Goal: Book appointment/travel/reservation

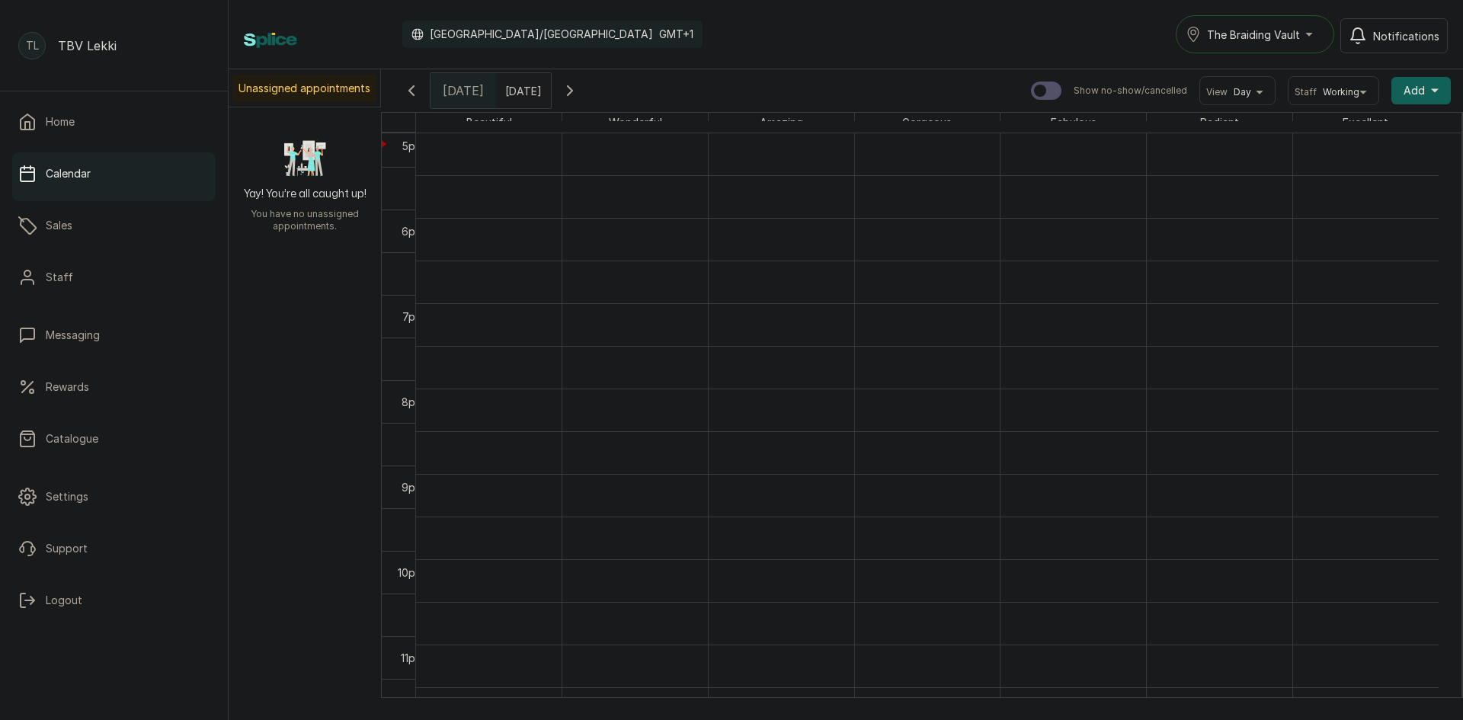
scroll to position [513, 0]
click at [579, 86] on icon "button" at bounding box center [570, 91] width 18 height 18
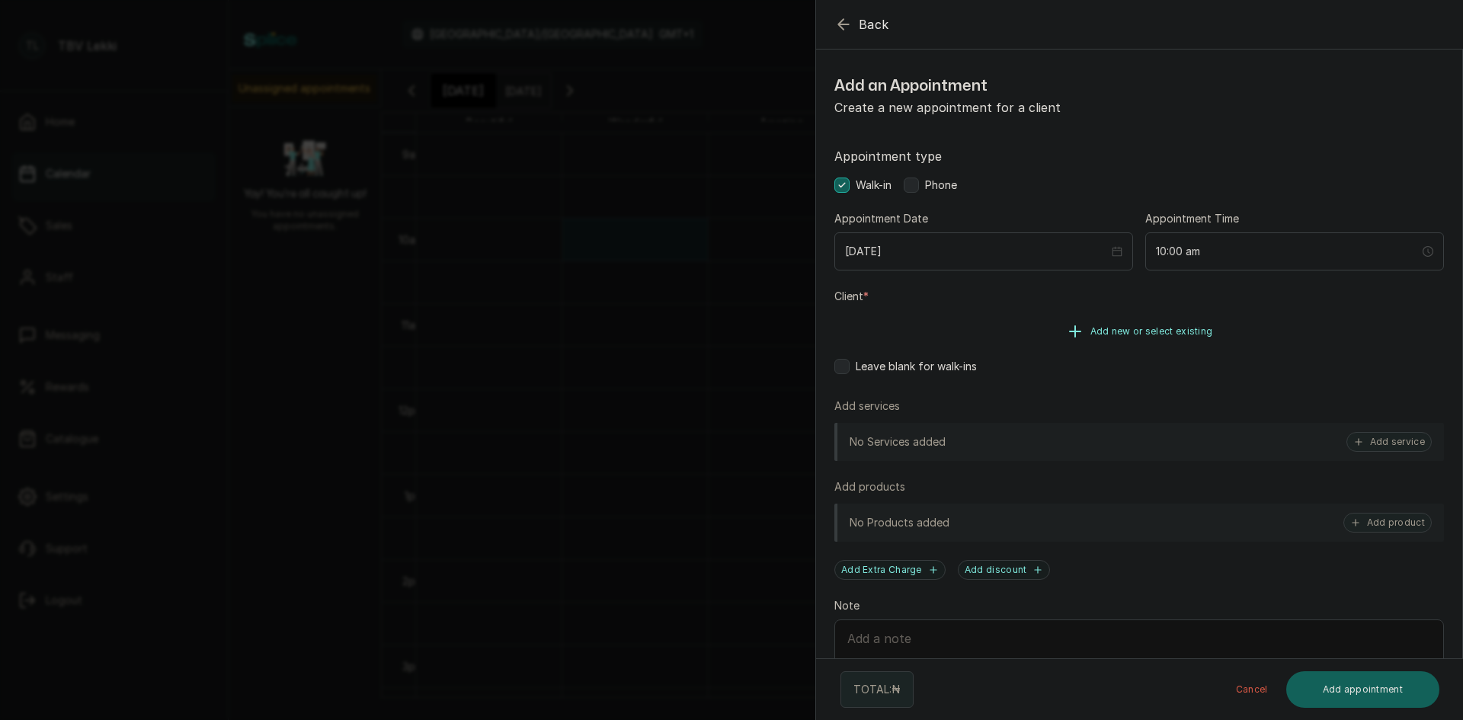
click at [1161, 341] on button "Add new or select existing" at bounding box center [1139, 331] width 610 height 43
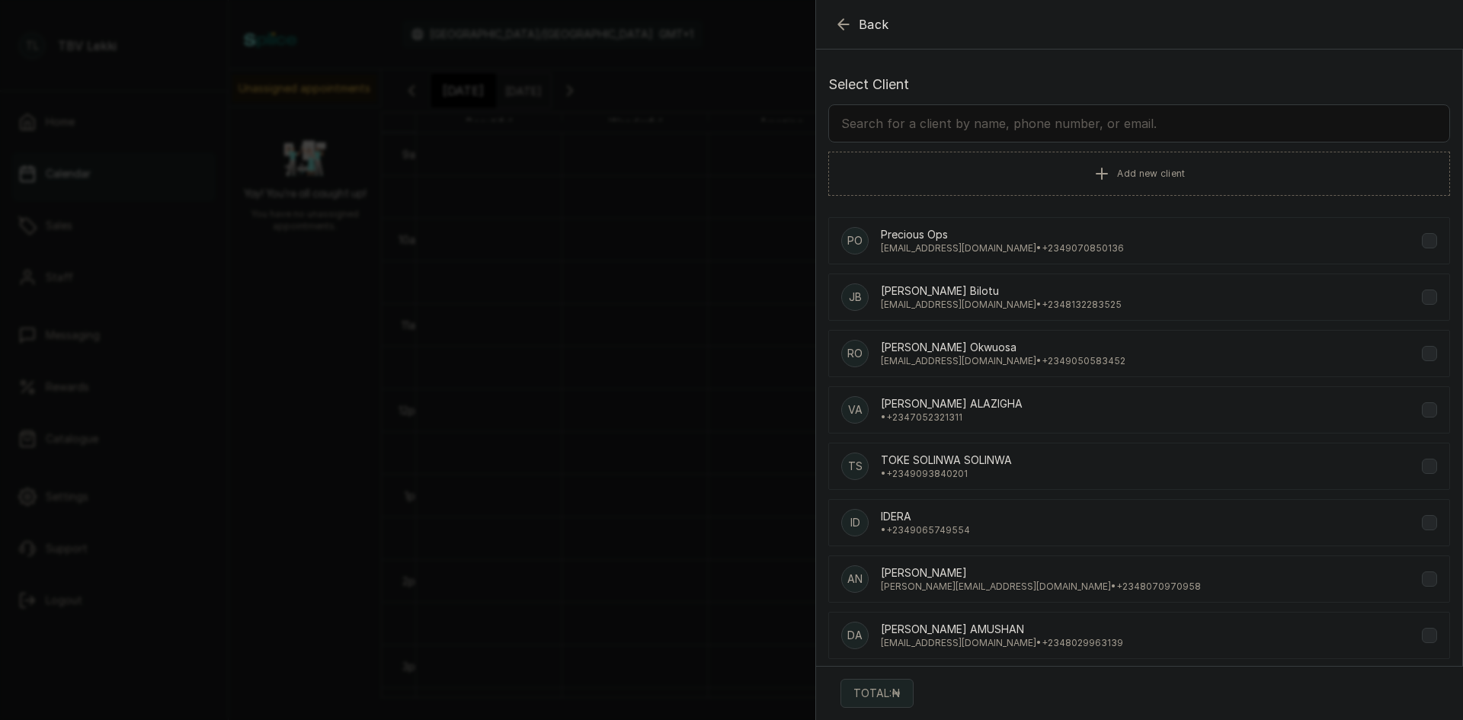
click at [1065, 111] on input "text" at bounding box center [1139, 123] width 622 height 38
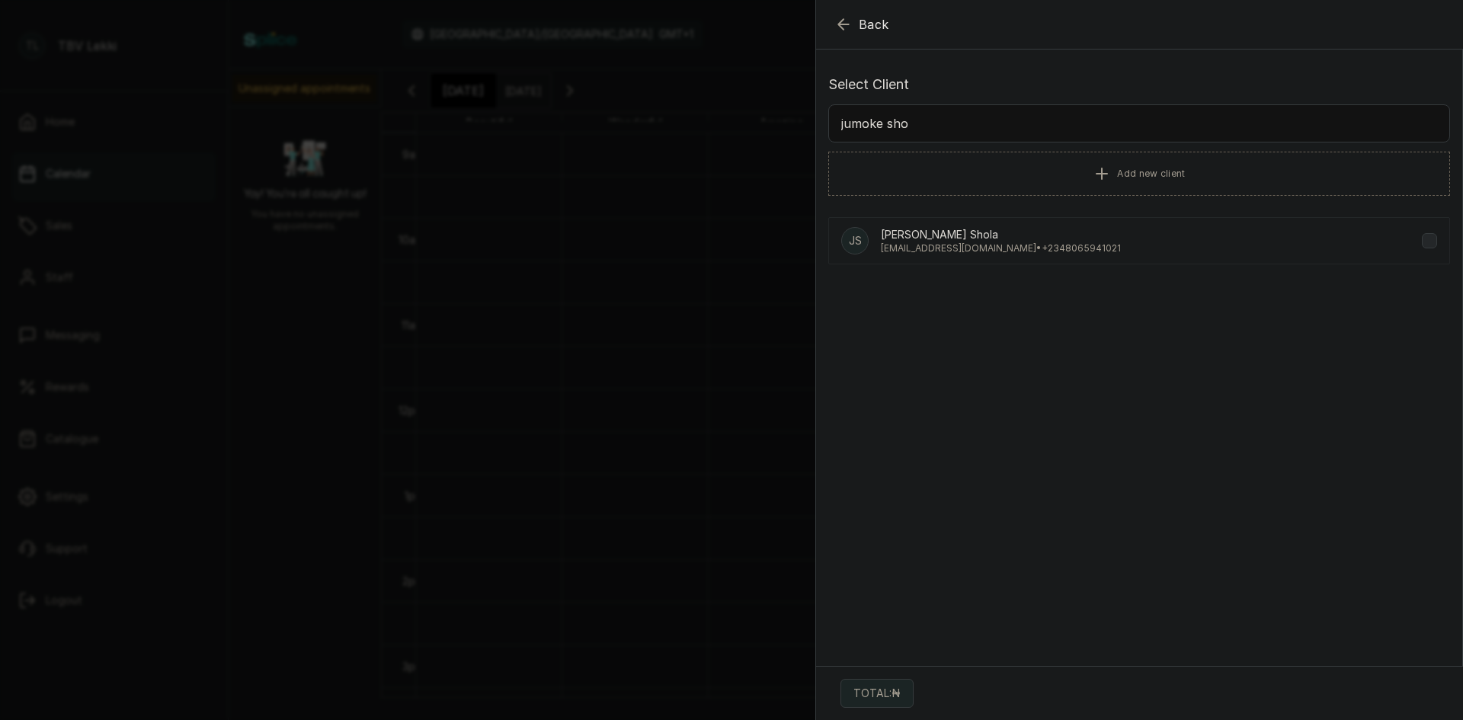
type input "jumoke sho"
click at [959, 244] on p "[EMAIL_ADDRESS][DOMAIN_NAME] • [PHONE_NUMBER]" at bounding box center [1001, 248] width 240 height 12
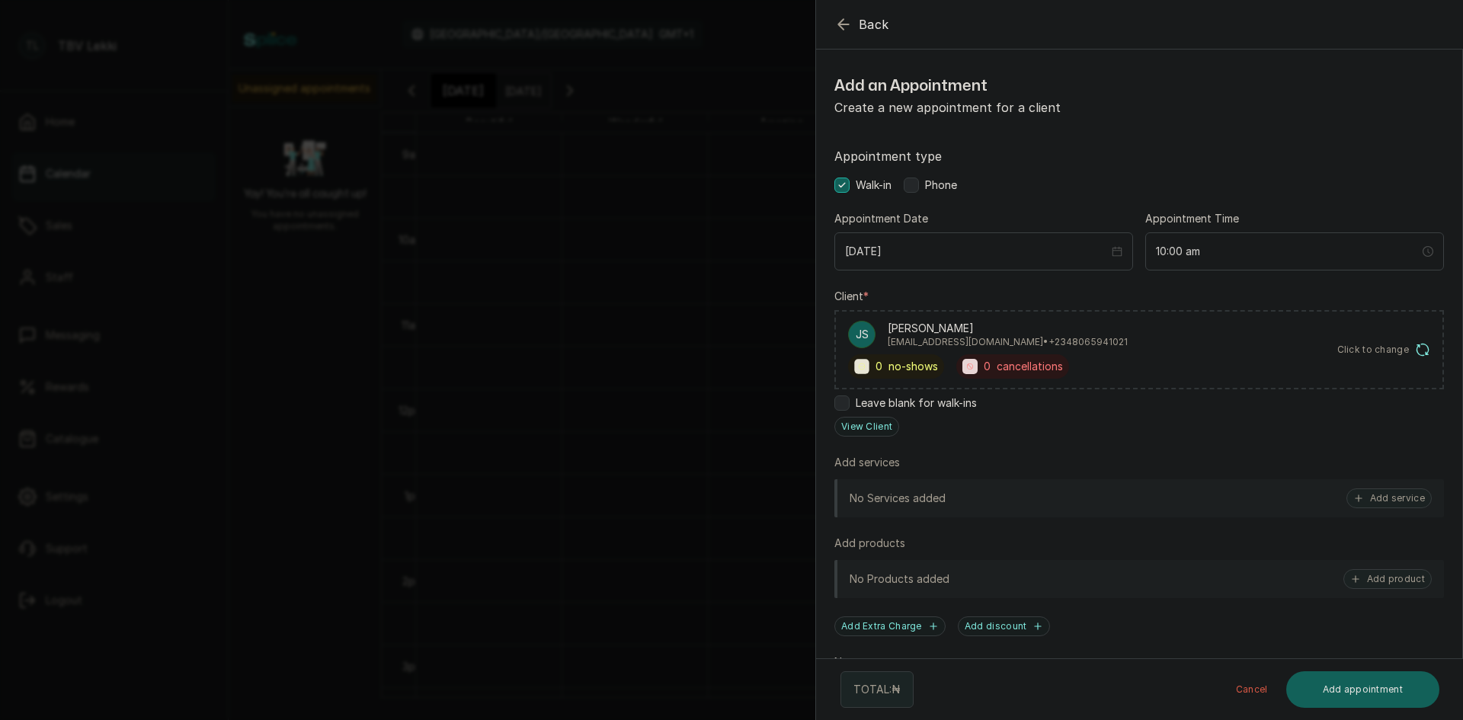
click at [907, 178] on div "Phone" at bounding box center [930, 185] width 53 height 15
click at [998, 496] on div "No Services added Add service" at bounding box center [1139, 498] width 610 height 38
click at [1355, 501] on button "Add service" at bounding box center [1389, 498] width 85 height 20
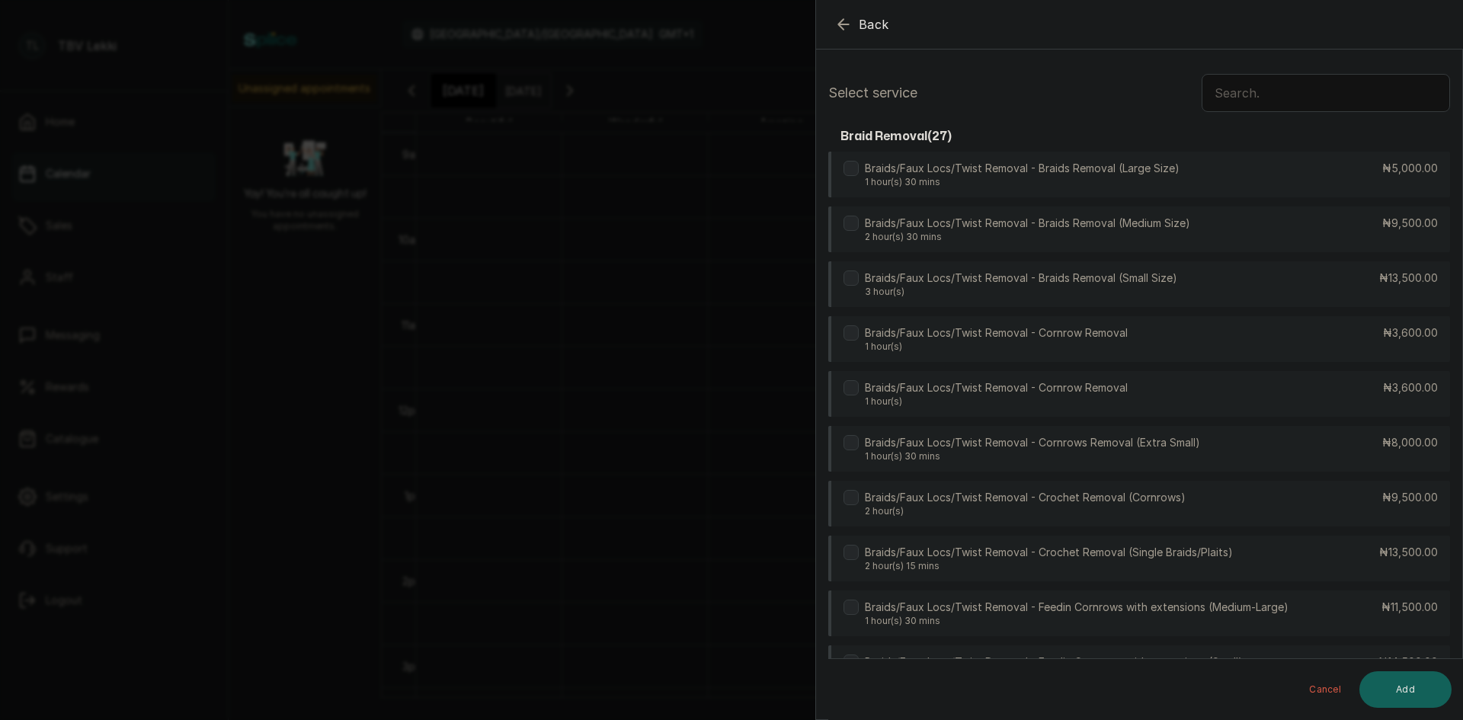
click at [1254, 91] on input "text" at bounding box center [1326, 93] width 248 height 38
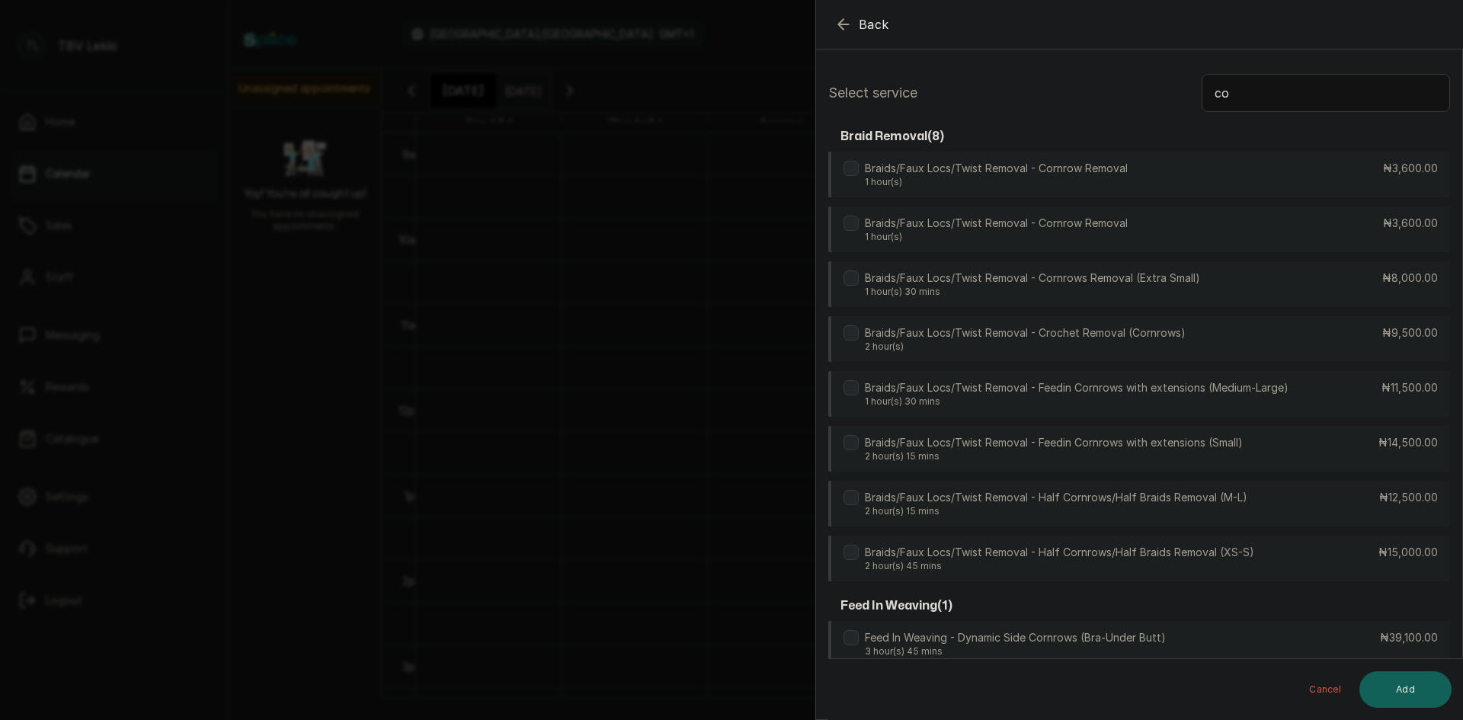
type input "c"
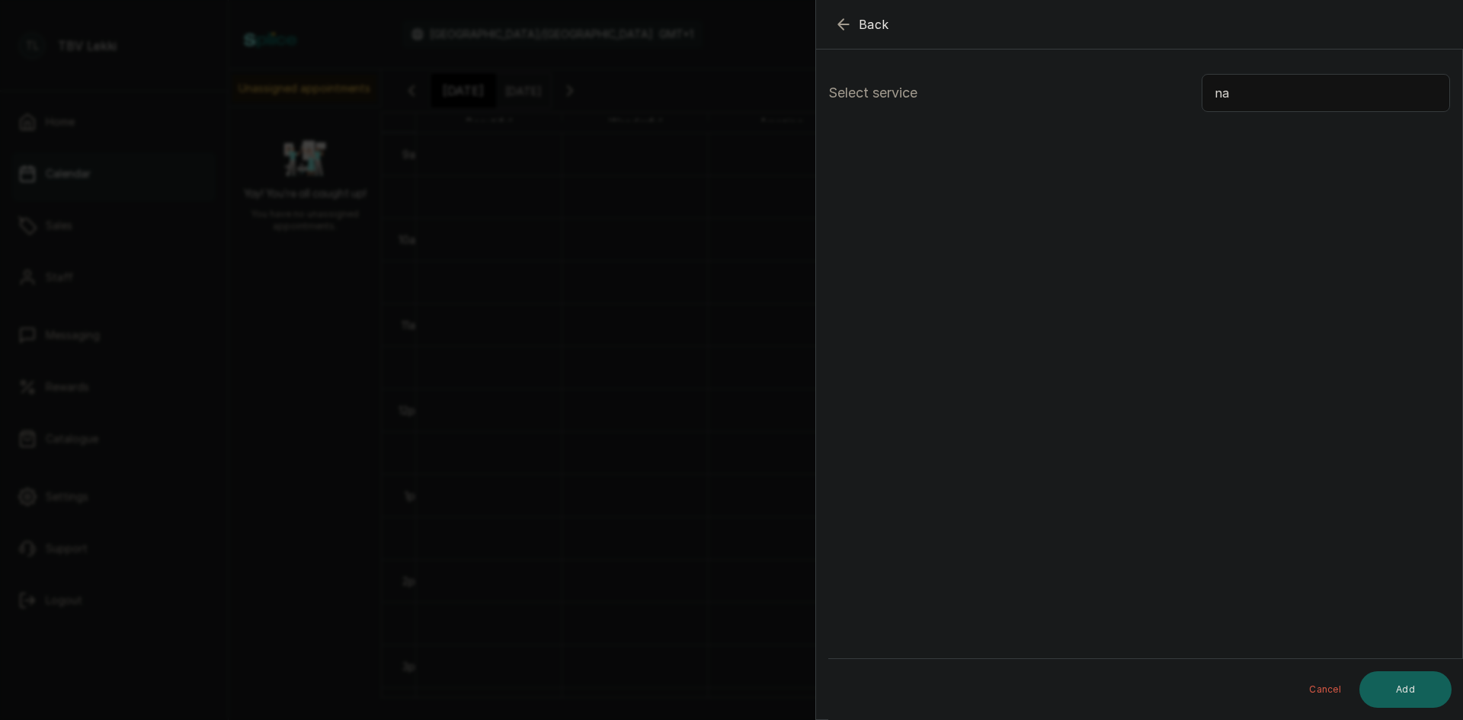
type input "n"
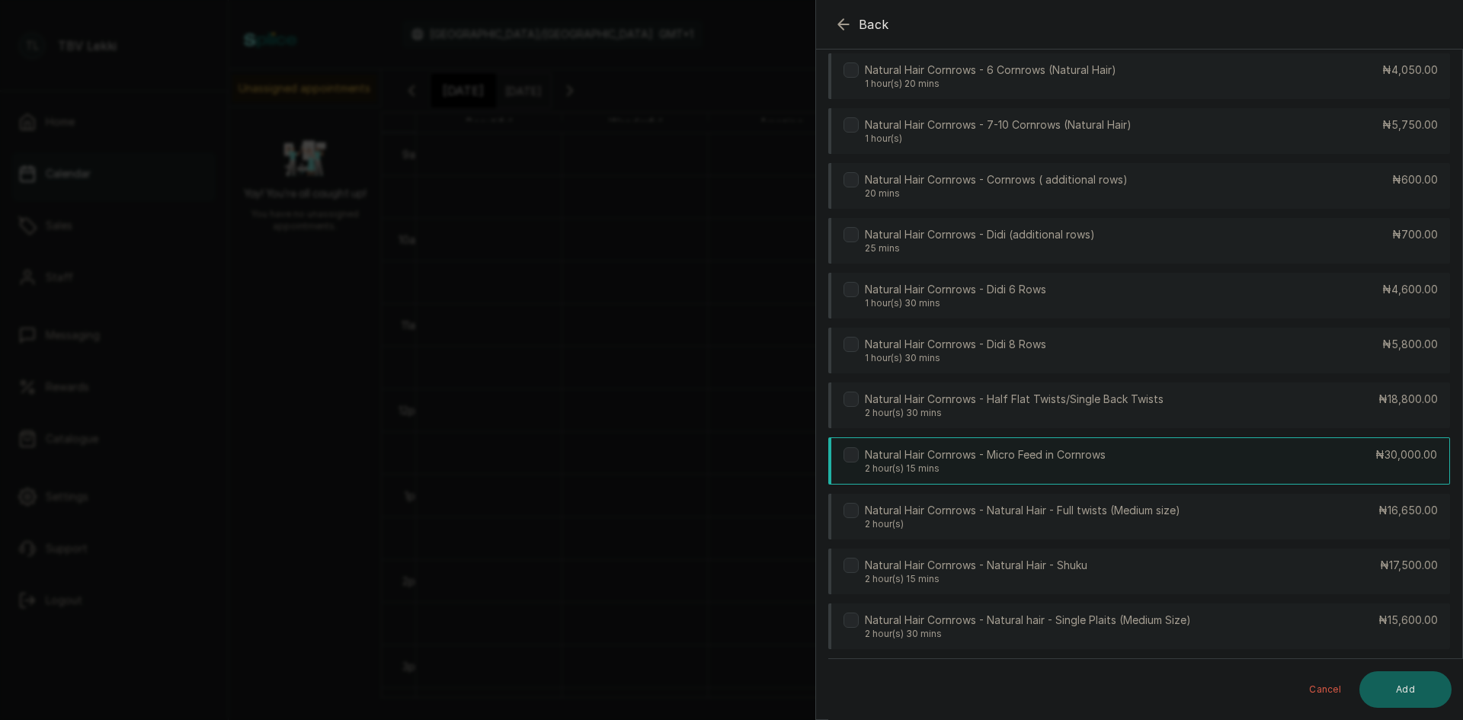
scroll to position [2753, 0]
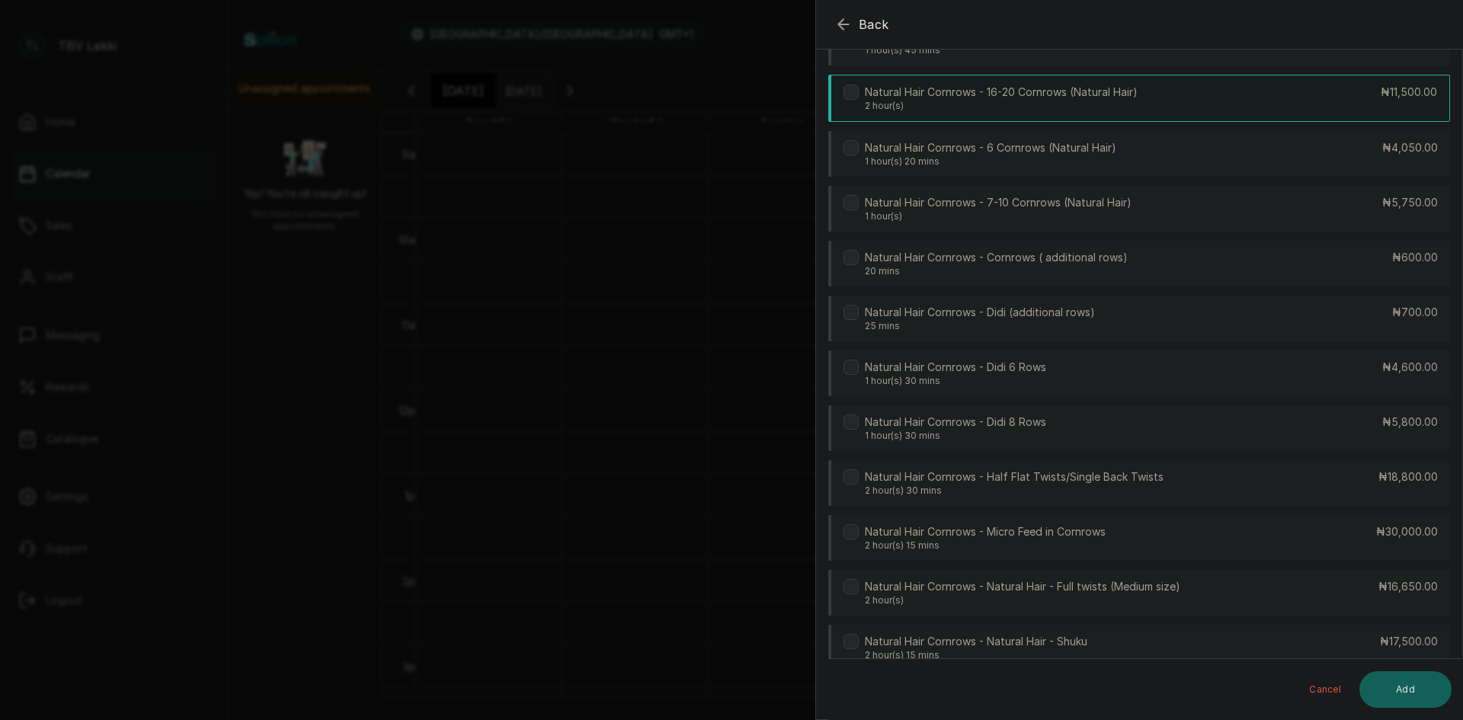
type input "cornrows"
click at [993, 98] on p "Natural Hair Cornrows - 16-20 Cornrows (Natural Hair)" at bounding box center [1001, 92] width 273 height 15
click at [1424, 688] on button "Add" at bounding box center [1406, 689] width 92 height 37
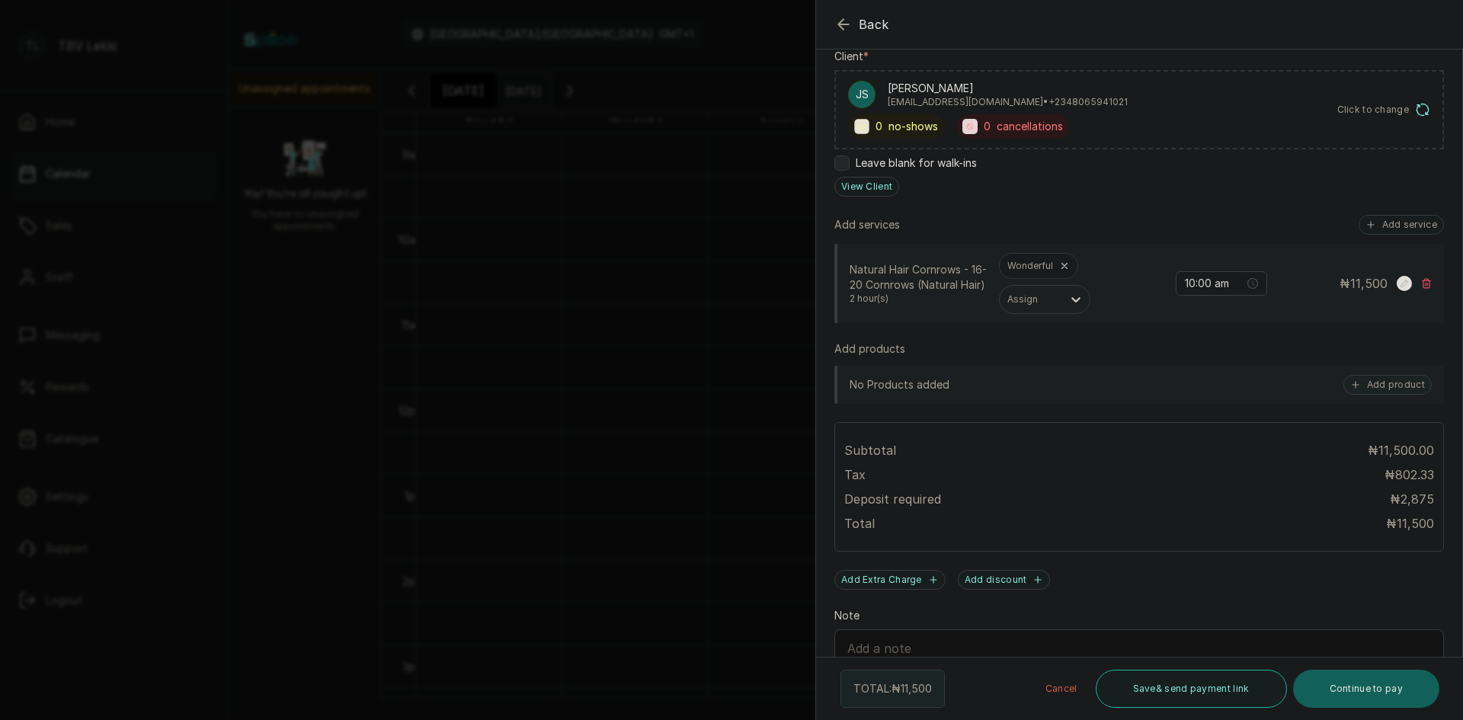
scroll to position [336, 0]
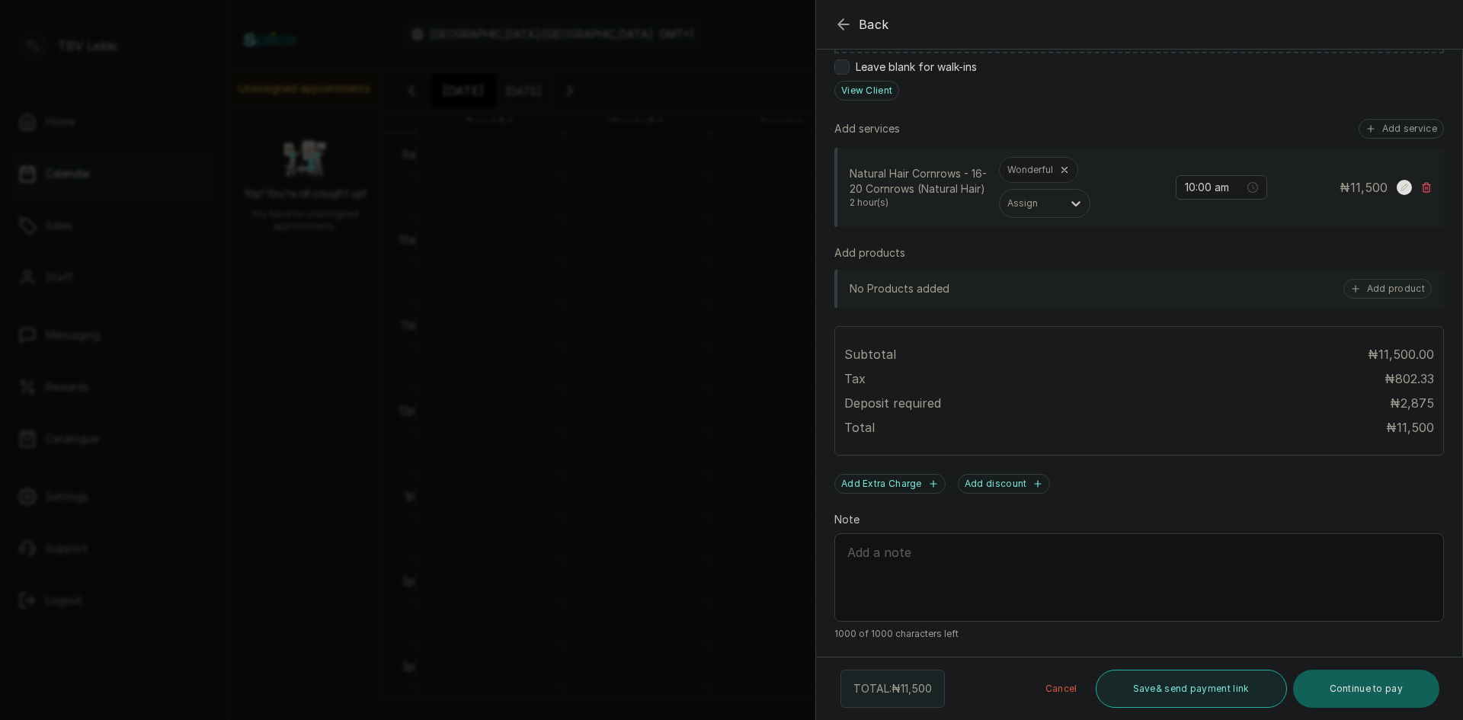
click at [1164, 694] on button "Save & send payment link" at bounding box center [1191, 689] width 191 height 38
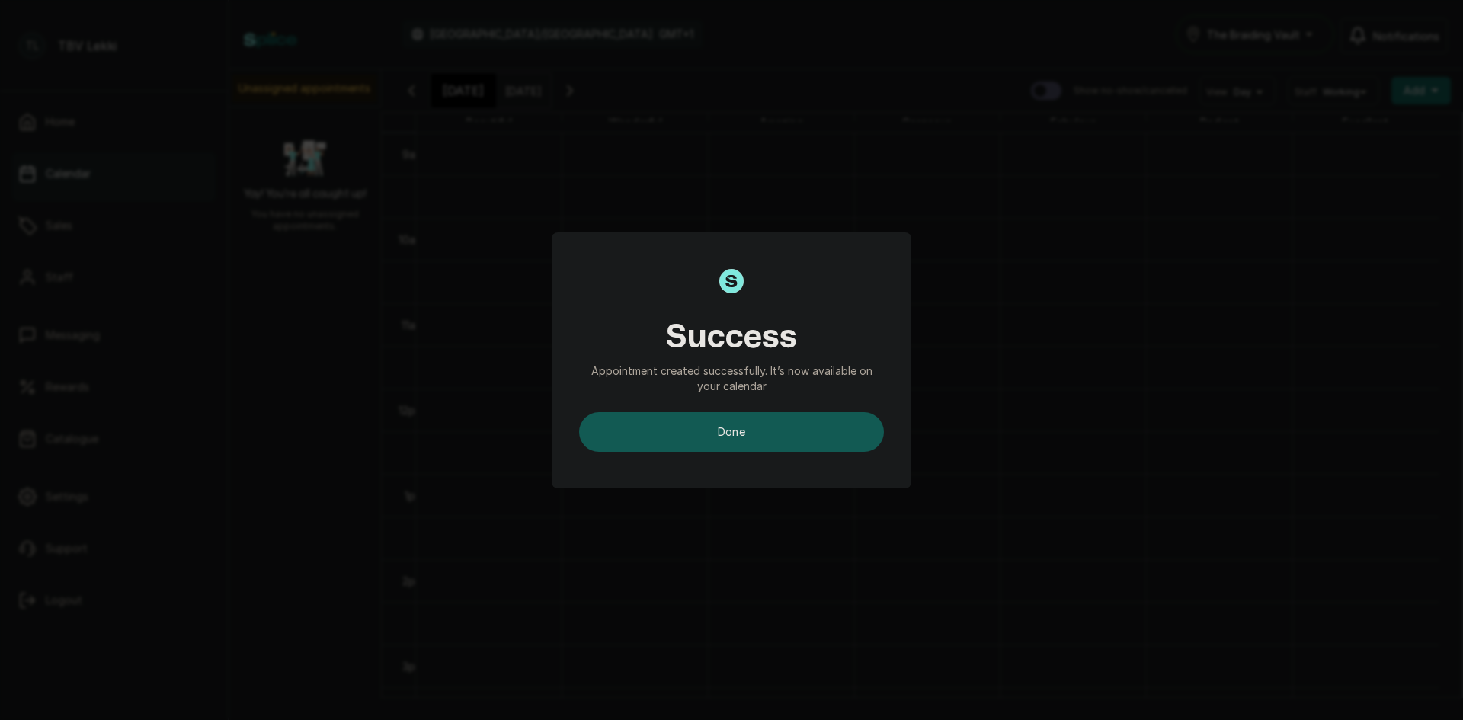
click at [754, 428] on button "done" at bounding box center [731, 432] width 305 height 40
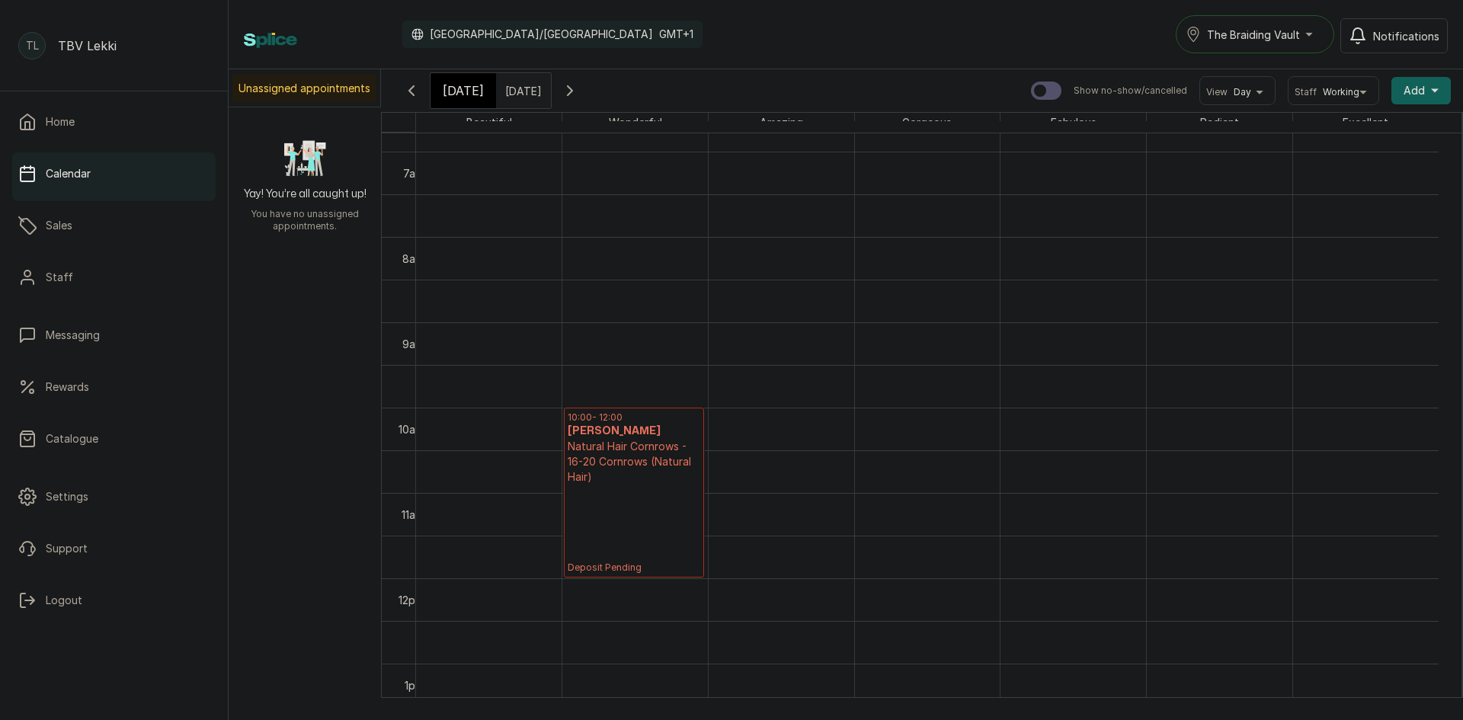
scroll to position [540, 0]
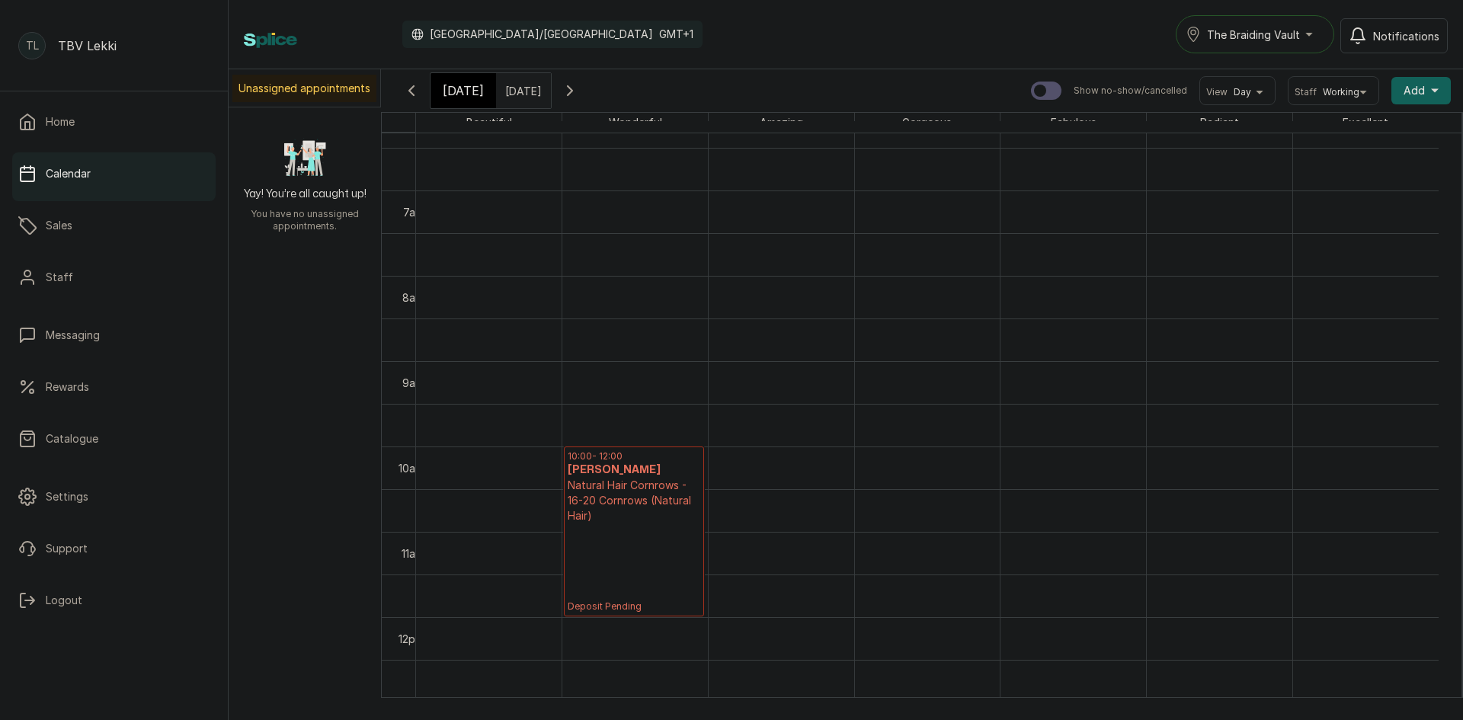
click at [440, 88] on div "[DATE]" at bounding box center [464, 90] width 66 height 35
click at [579, 91] on icon "button" at bounding box center [570, 91] width 18 height 18
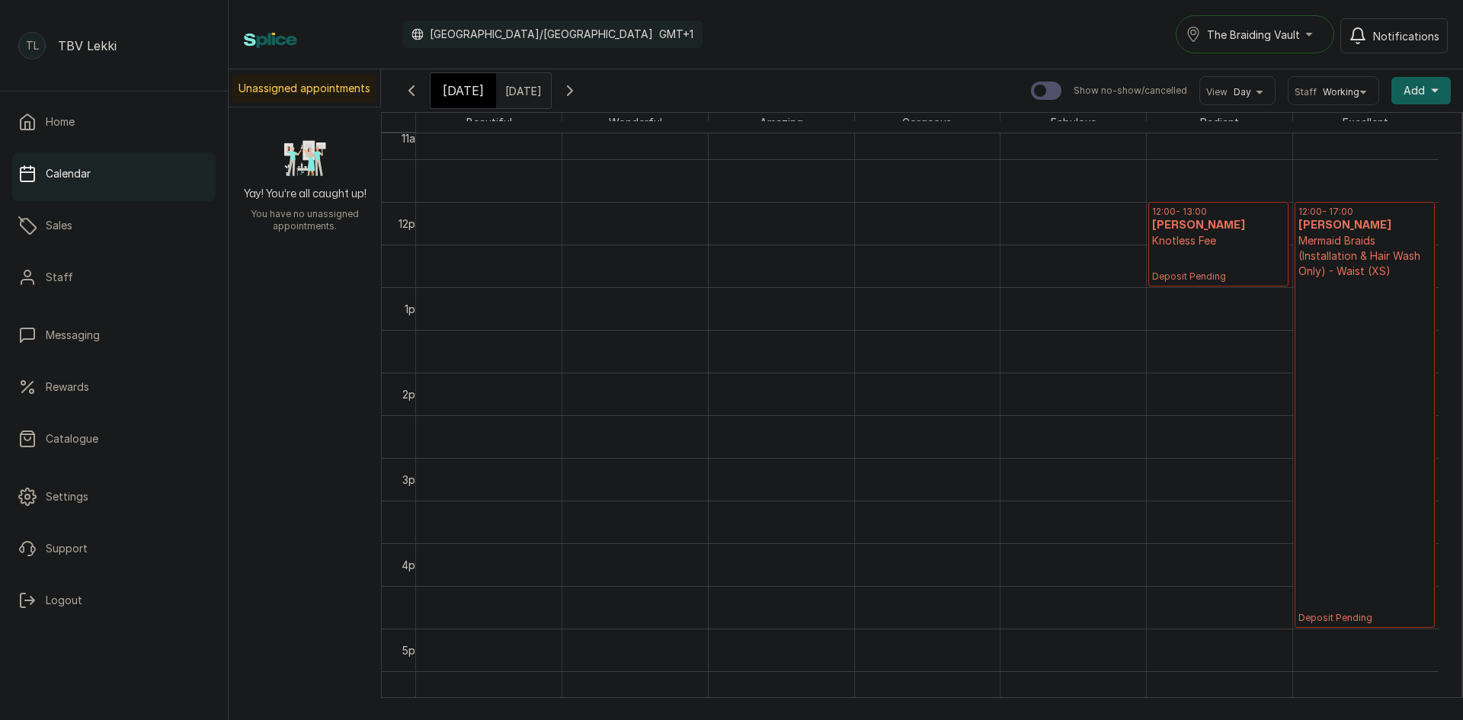
scroll to position [970, 0]
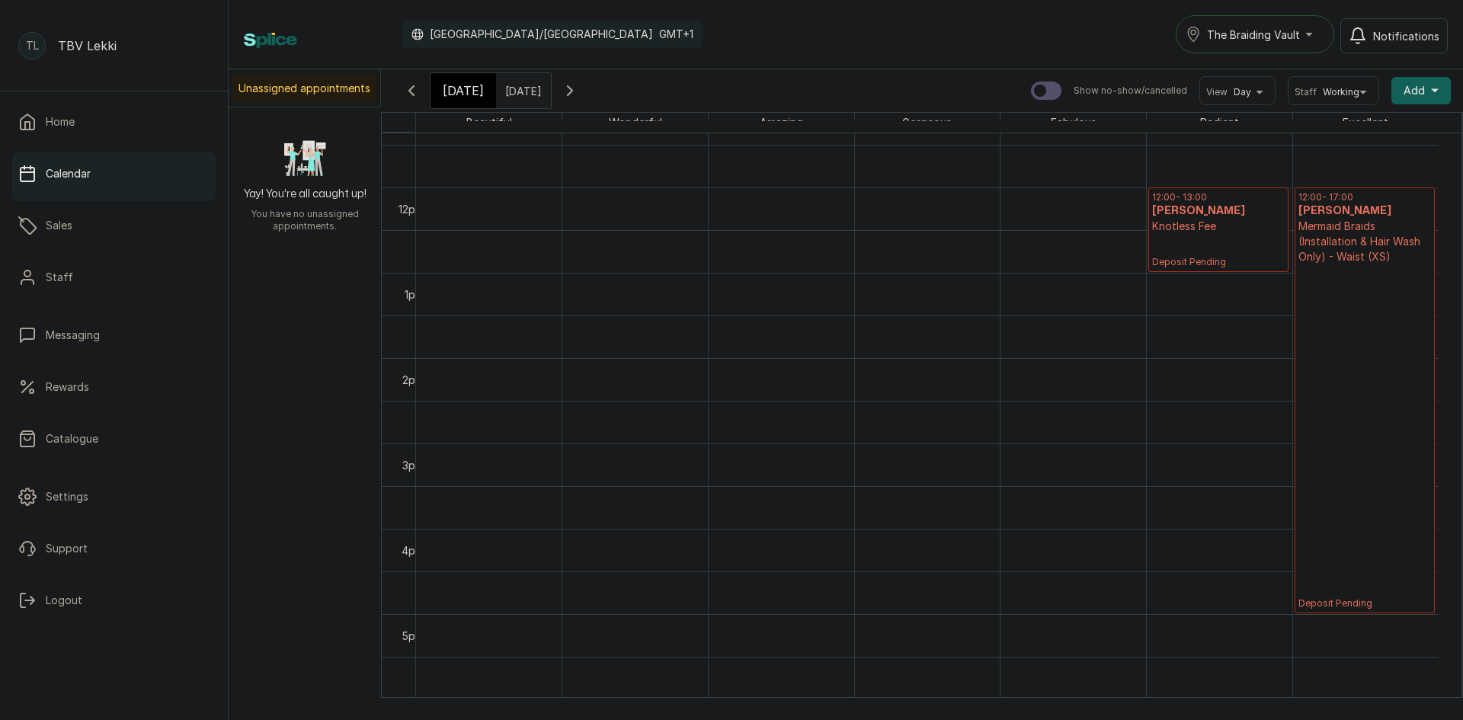
click at [1360, 482] on p "Deposit Pending" at bounding box center [1365, 436] width 133 height 345
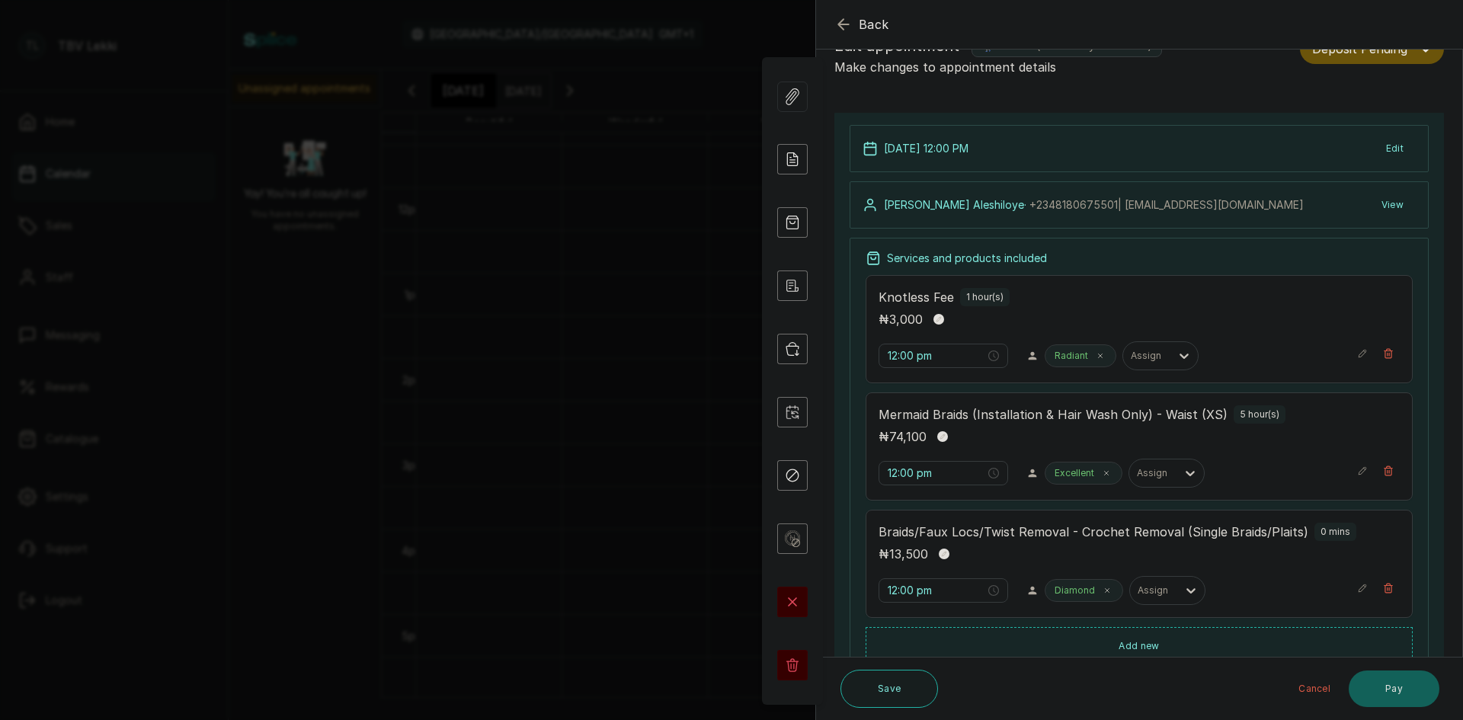
scroll to position [0, 0]
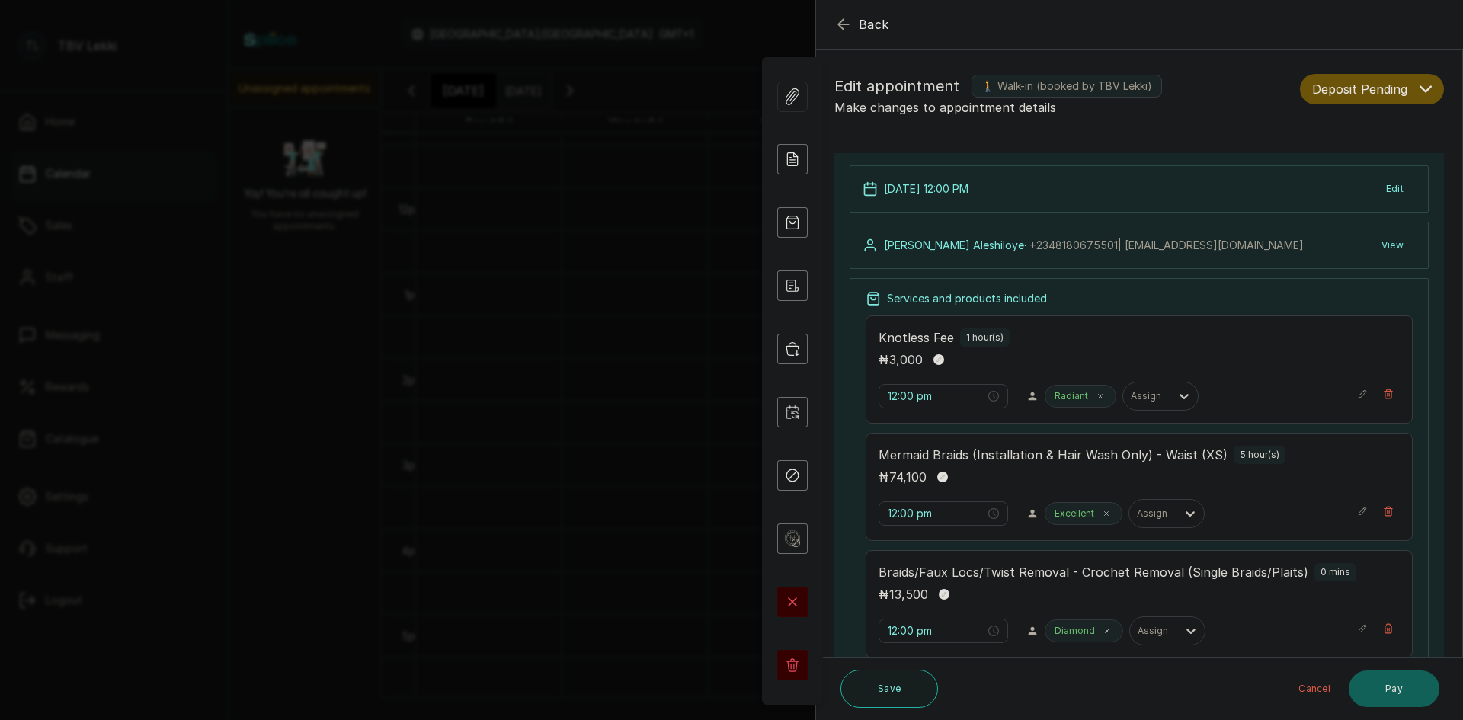
click at [841, 22] on icon "button" at bounding box center [843, 24] width 10 height 10
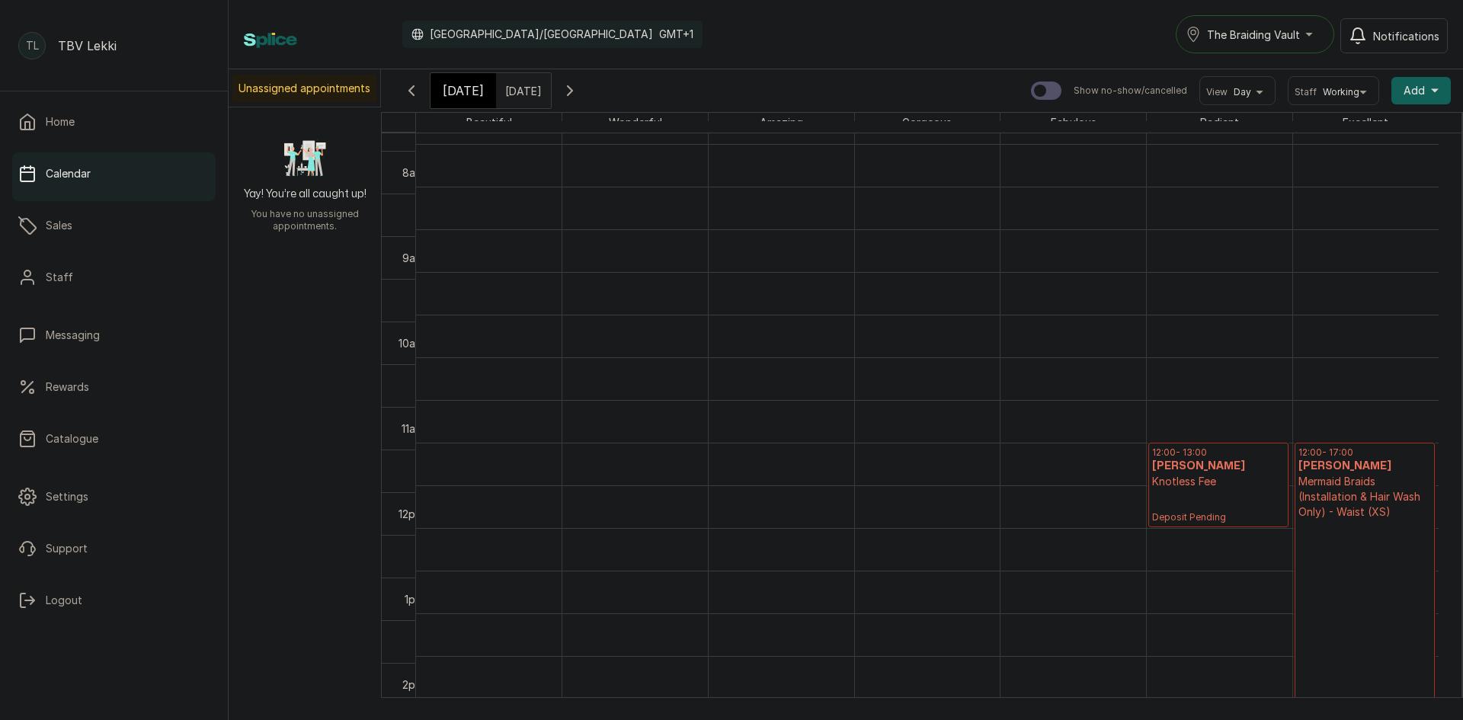
scroll to position [665, 0]
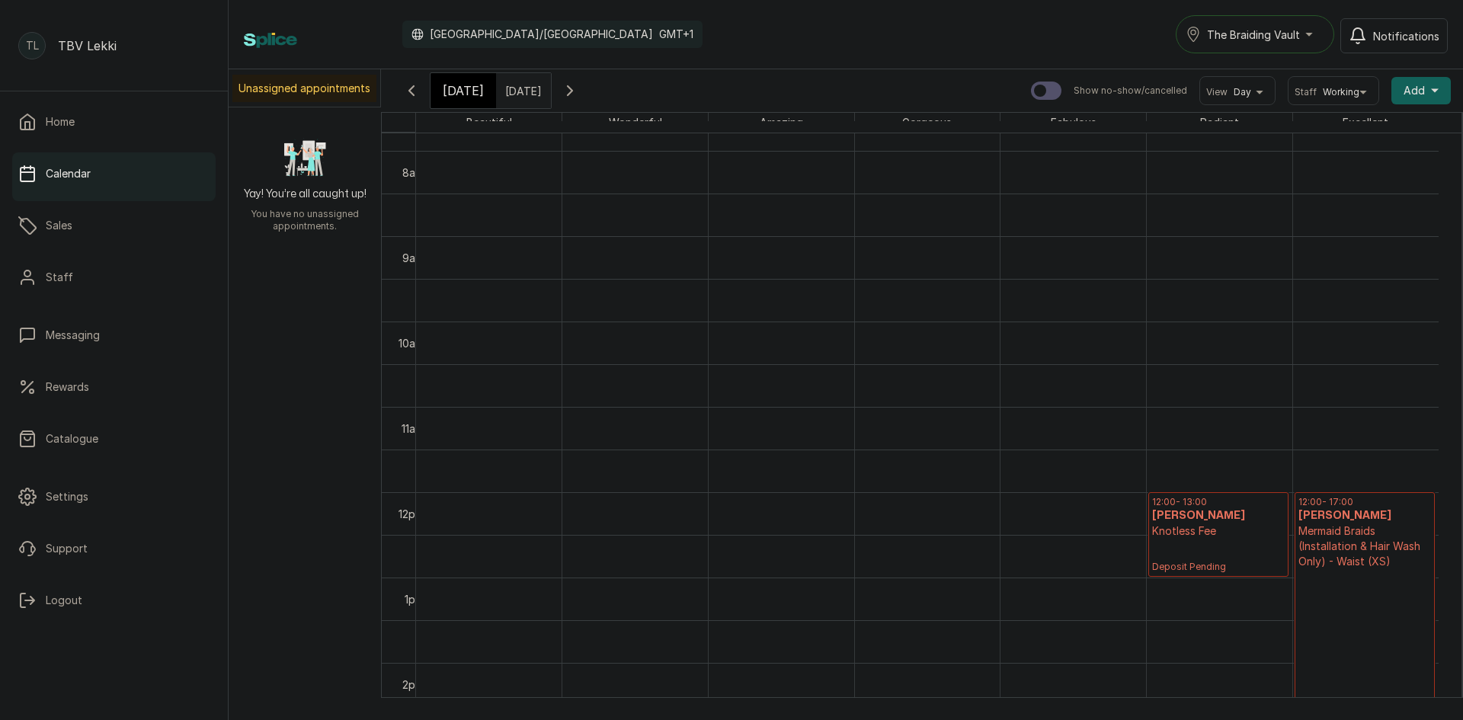
click at [415, 90] on icon "button" at bounding box center [411, 91] width 18 height 18
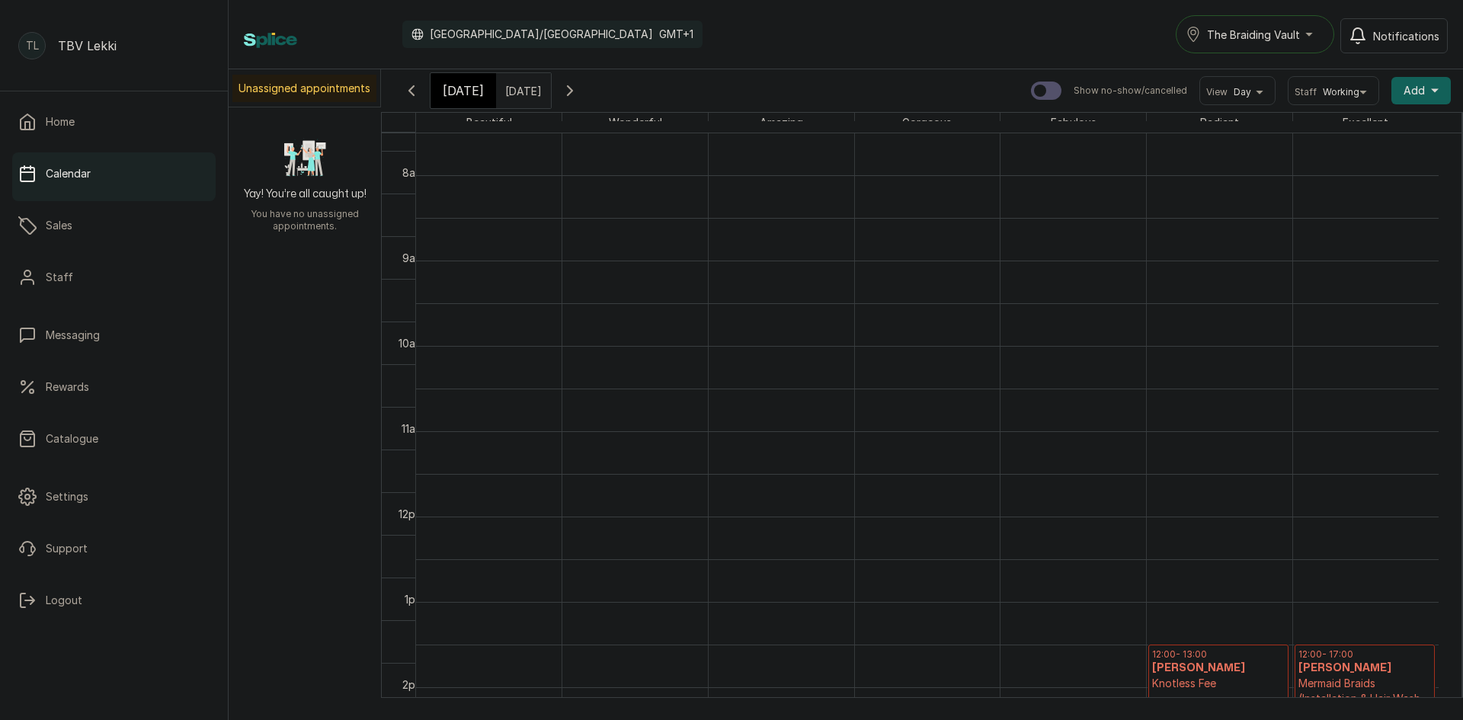
scroll to position [513, 0]
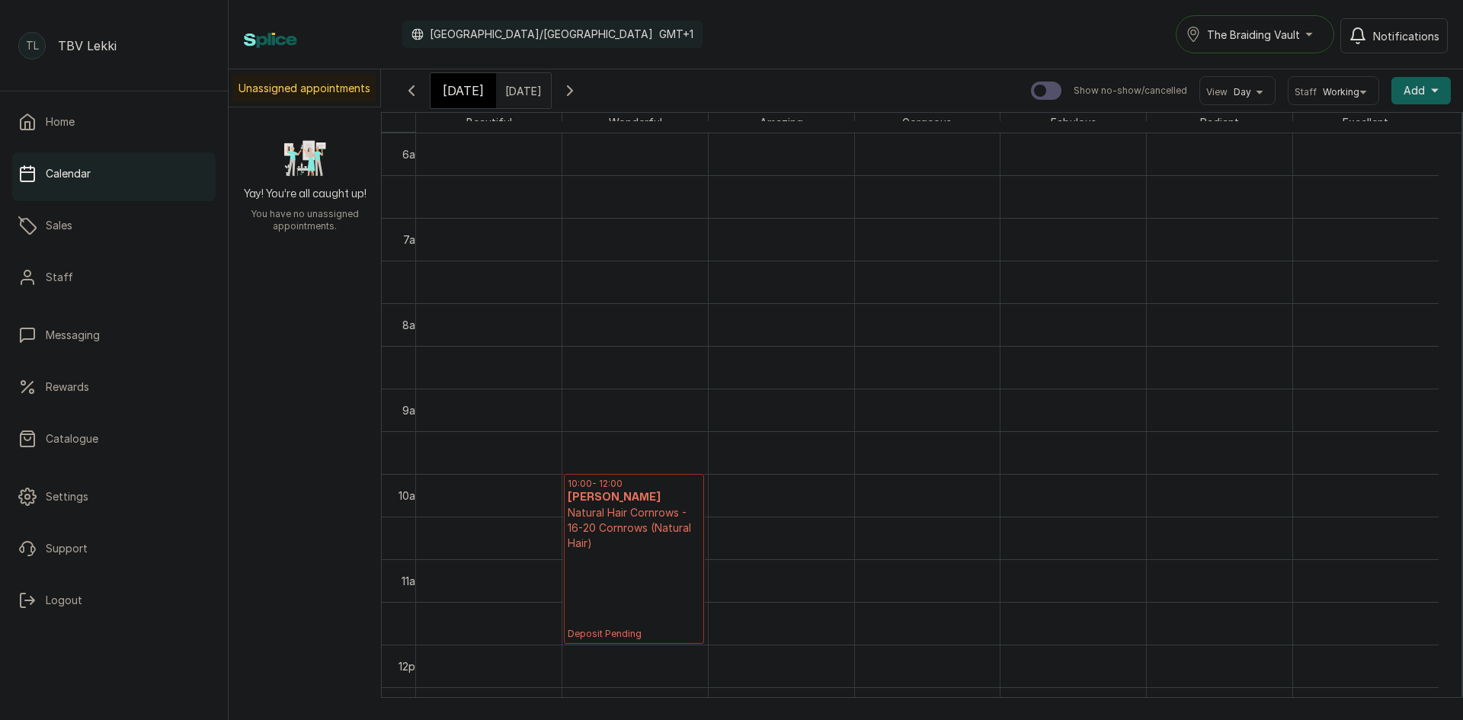
click at [592, 491] on h3 "[PERSON_NAME]" at bounding box center [634, 497] width 133 height 15
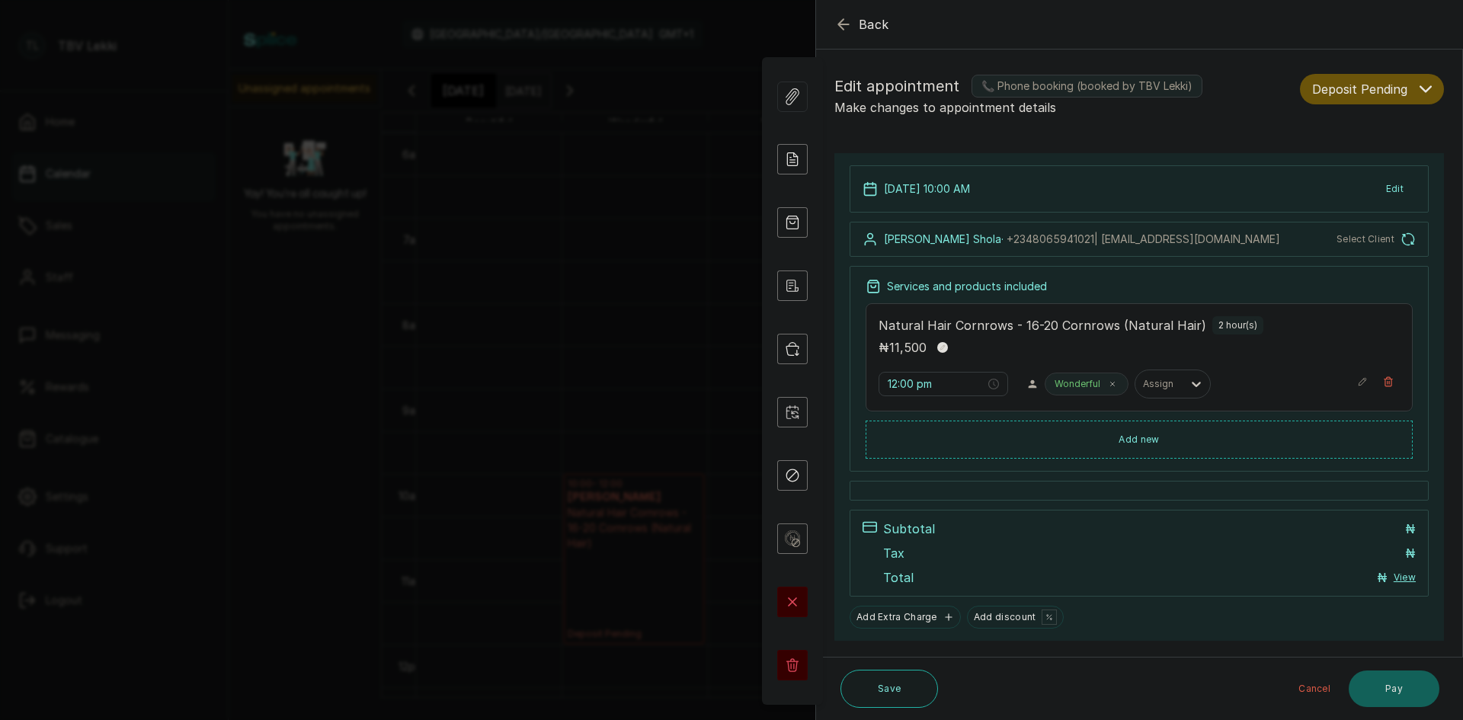
type input "10:00 am"
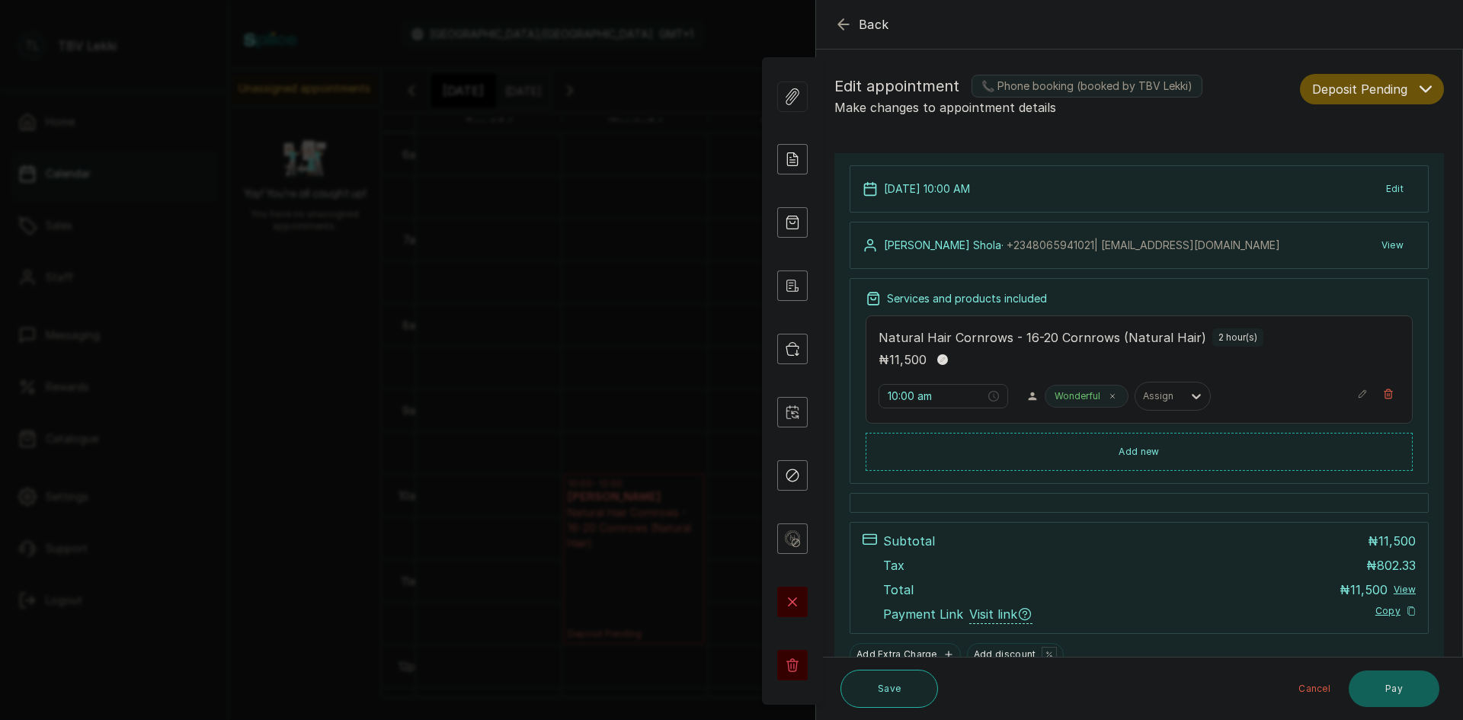
click at [889, 683] on button "Save" at bounding box center [890, 689] width 98 height 38
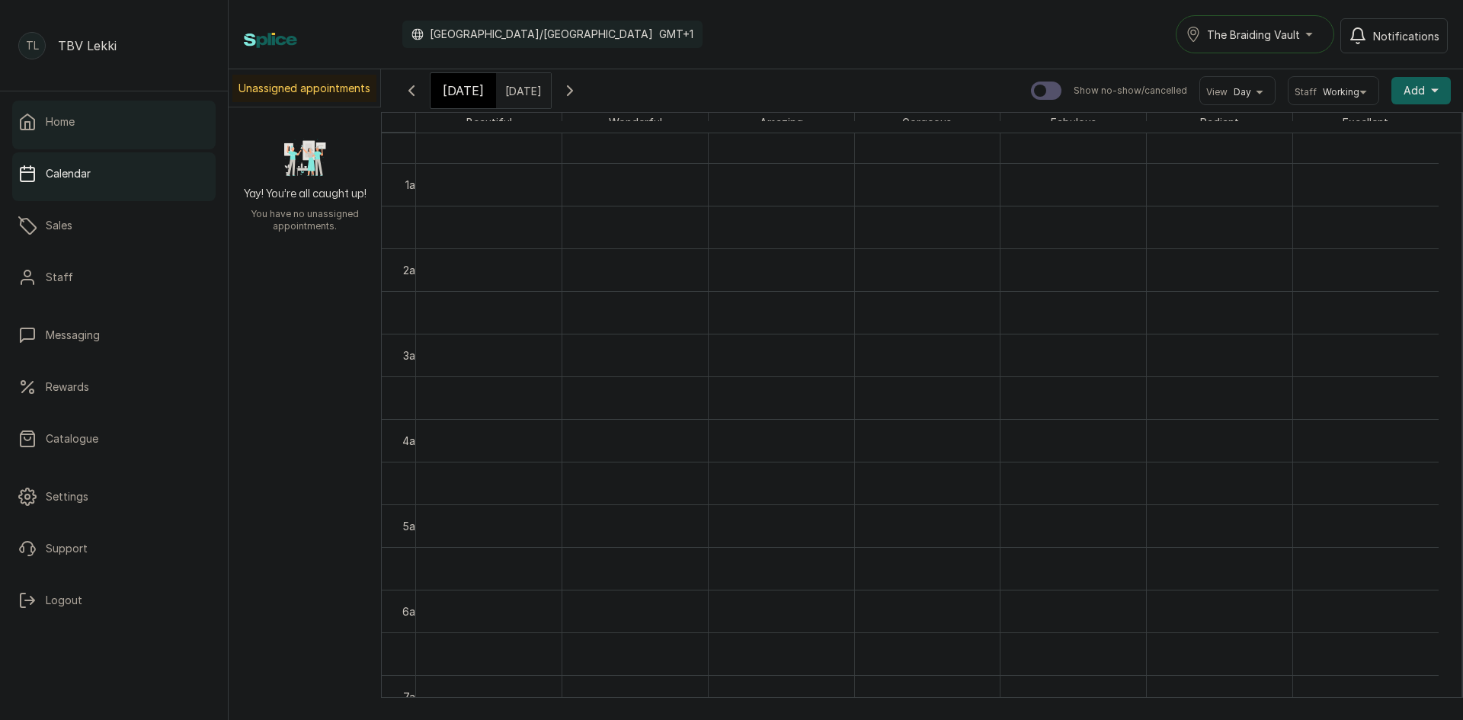
click at [66, 130] on link "Home" at bounding box center [113, 122] width 203 height 43
